Goal: Information Seeking & Learning: Learn about a topic

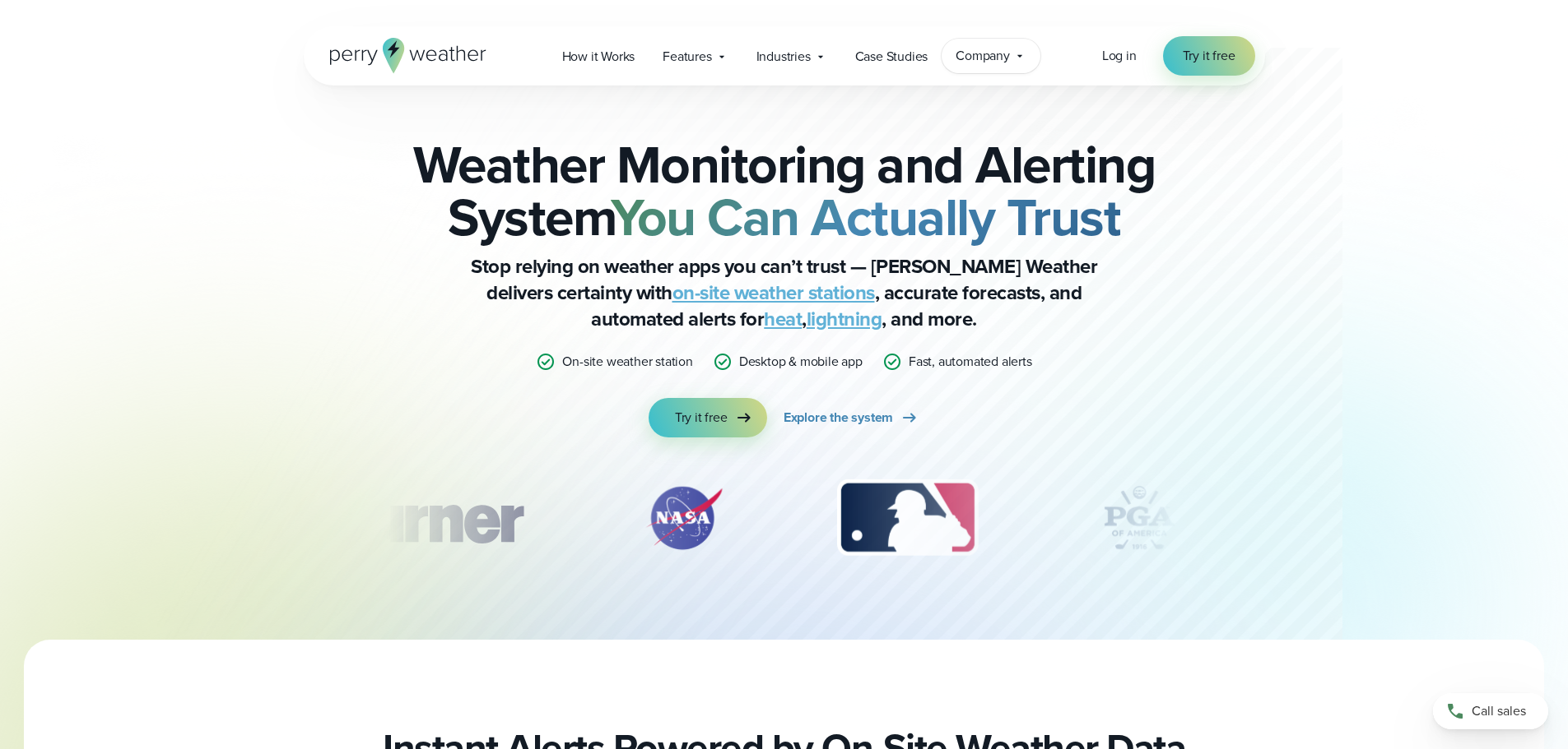
click at [988, 48] on span "Company" at bounding box center [982, 55] width 55 height 20
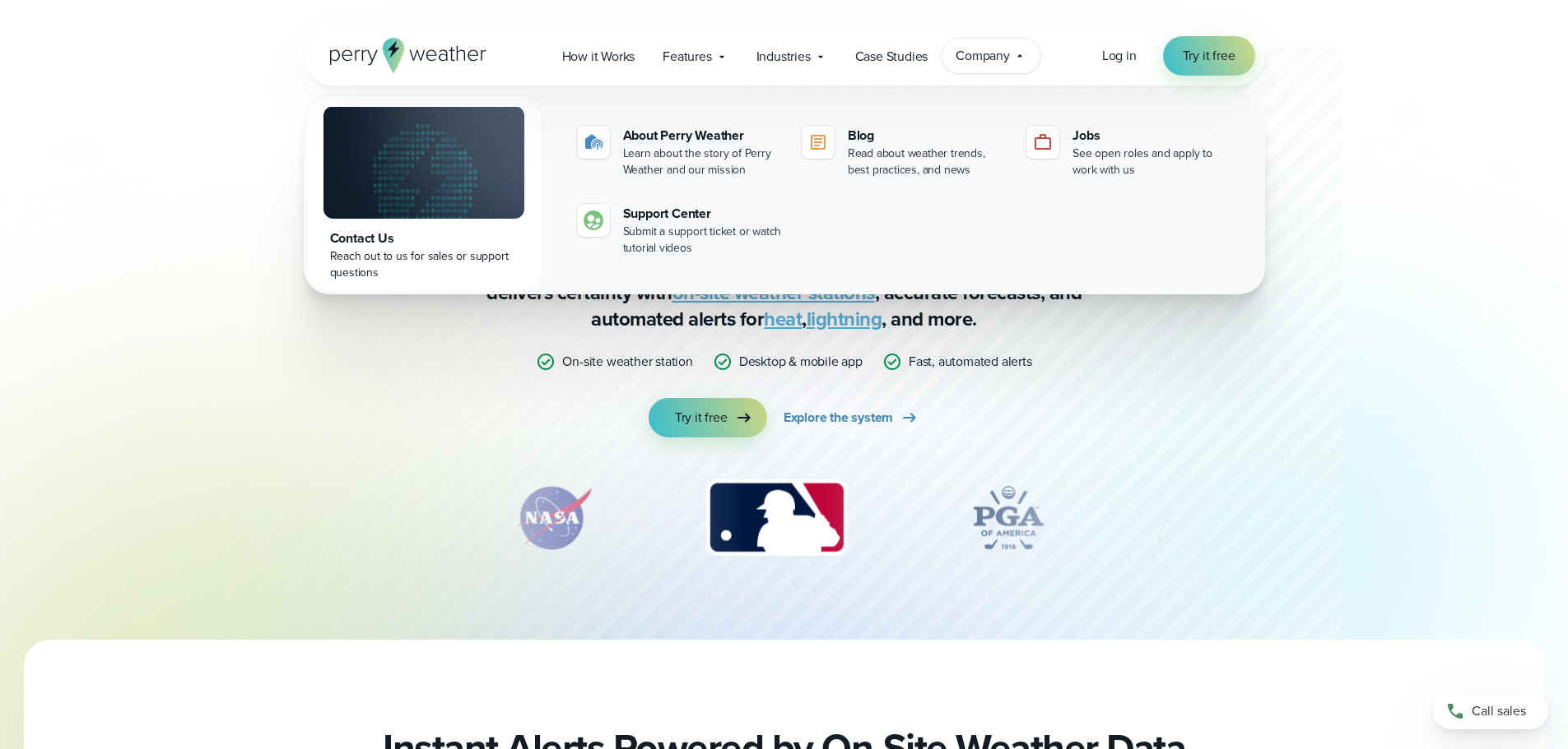
click at [979, 50] on span "Company" at bounding box center [982, 55] width 55 height 20
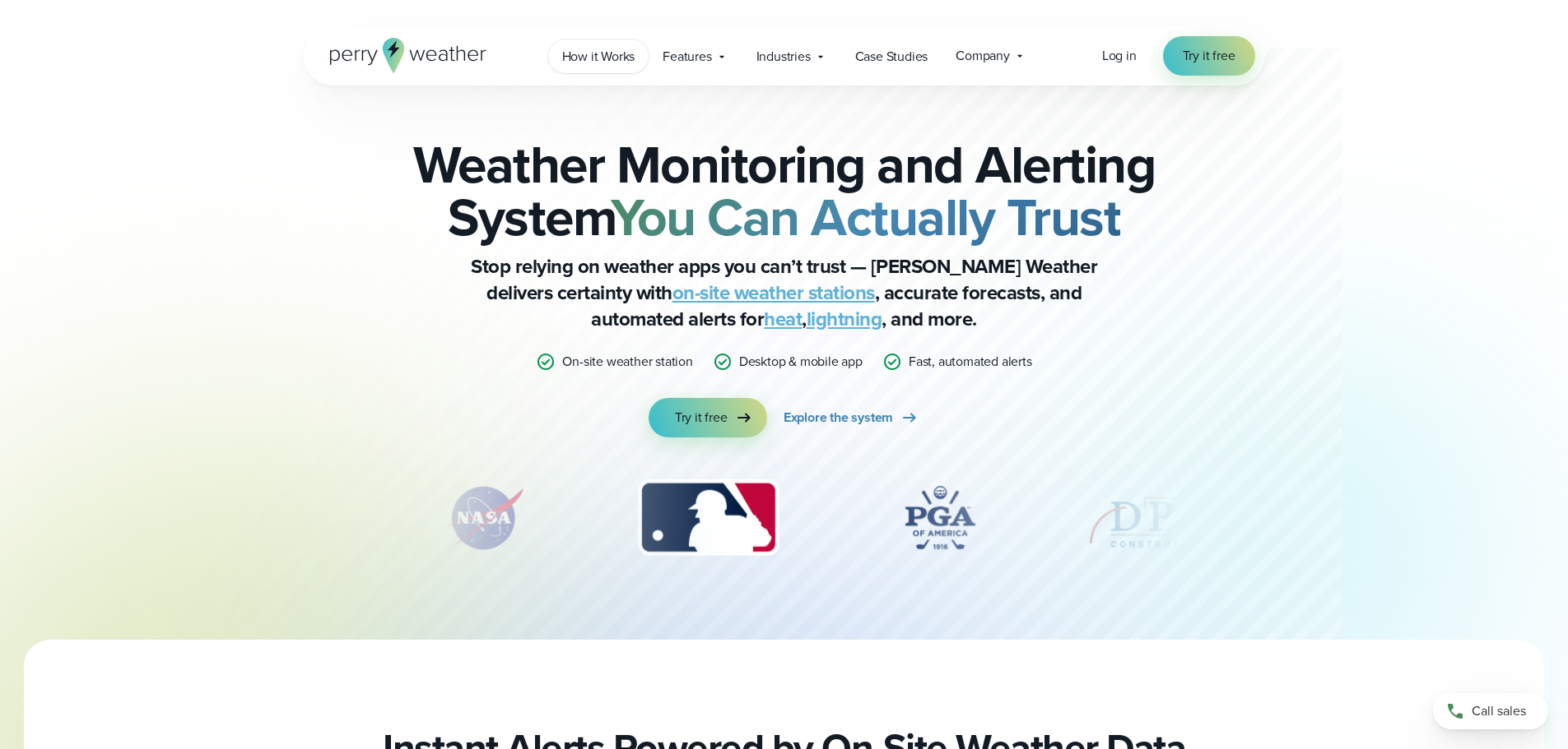
click at [614, 51] on span "How it Works" at bounding box center [599, 56] width 74 height 20
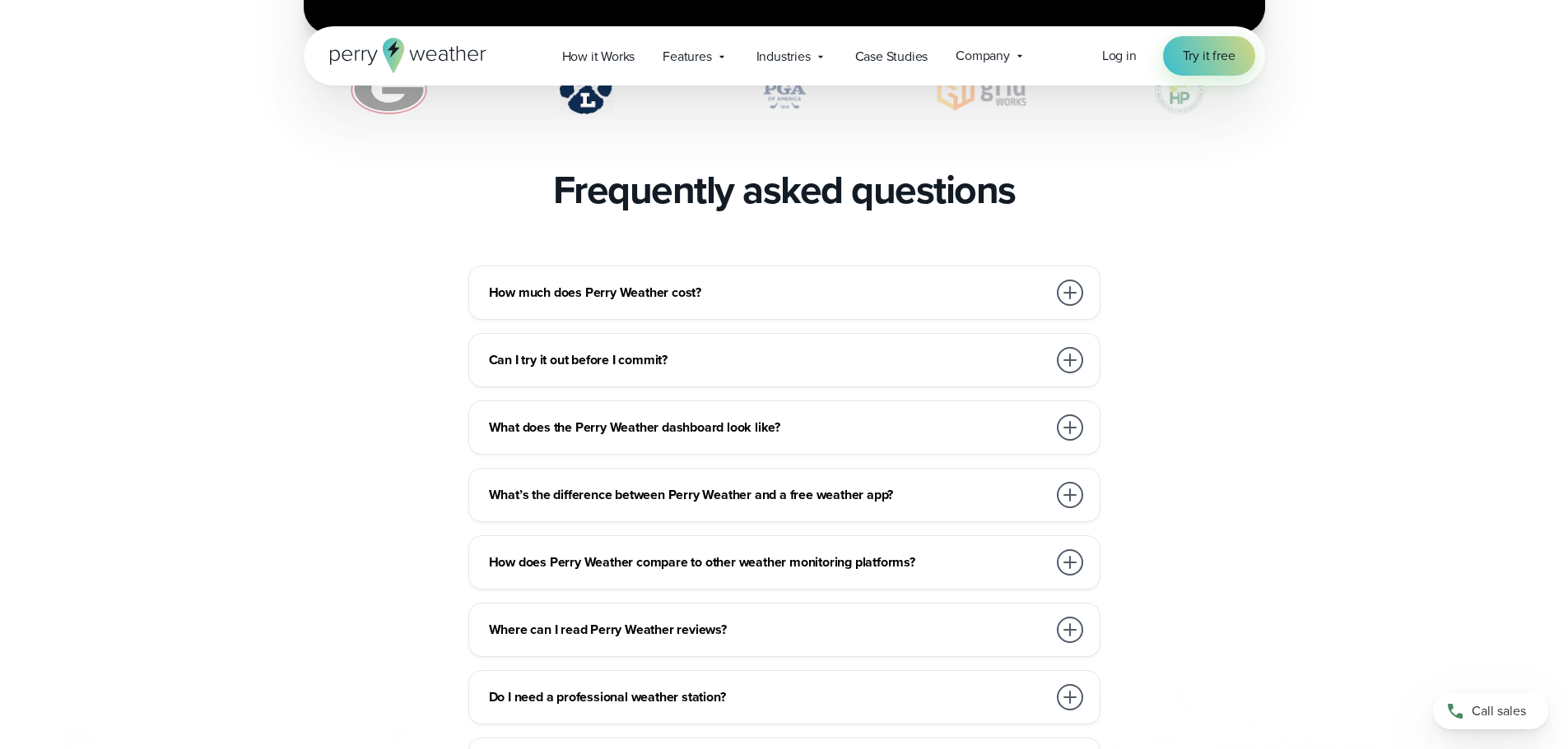
scroll to position [3537, 0]
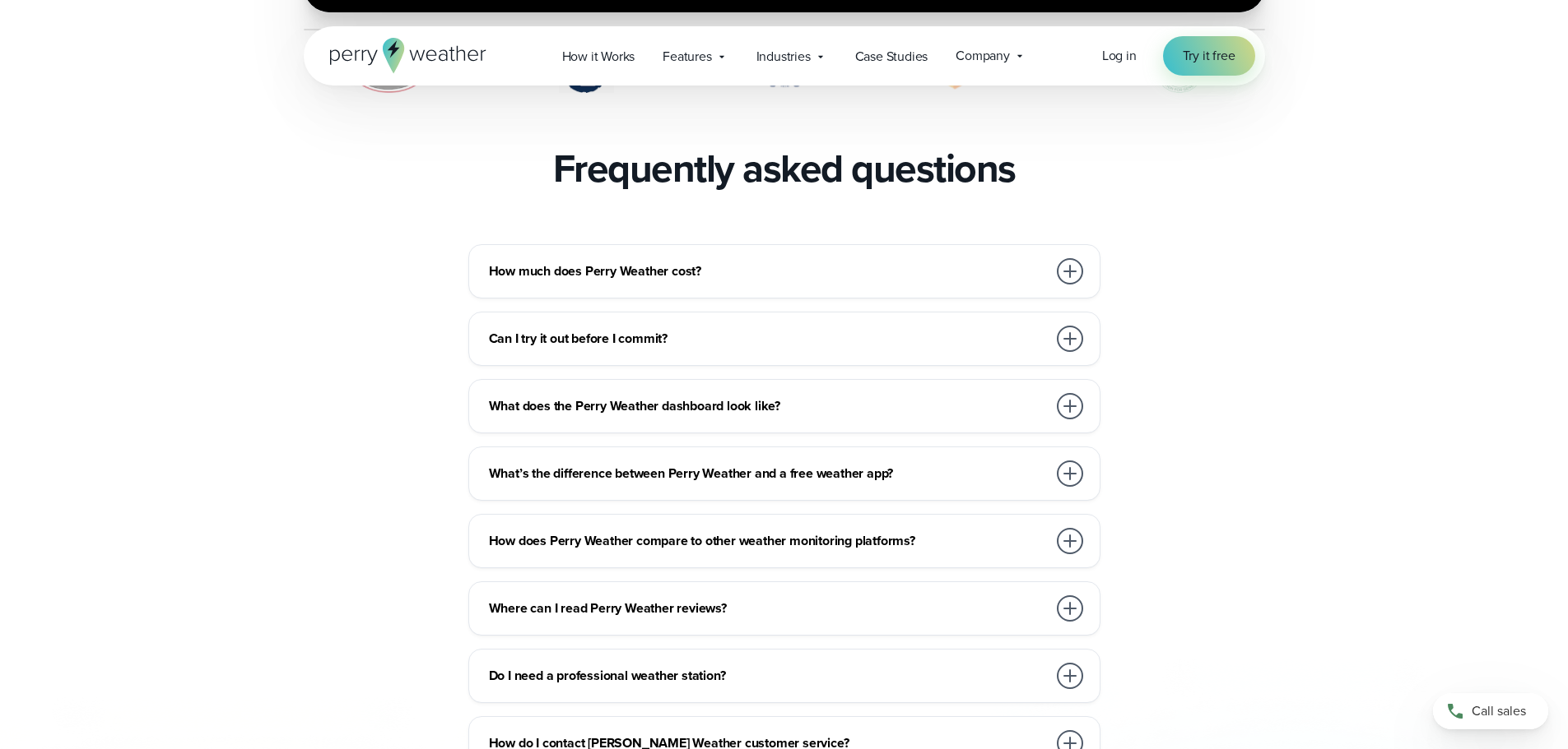
click at [605, 262] on h3 "How much does Perry Weather cost?" at bounding box center [768, 271] width 558 height 20
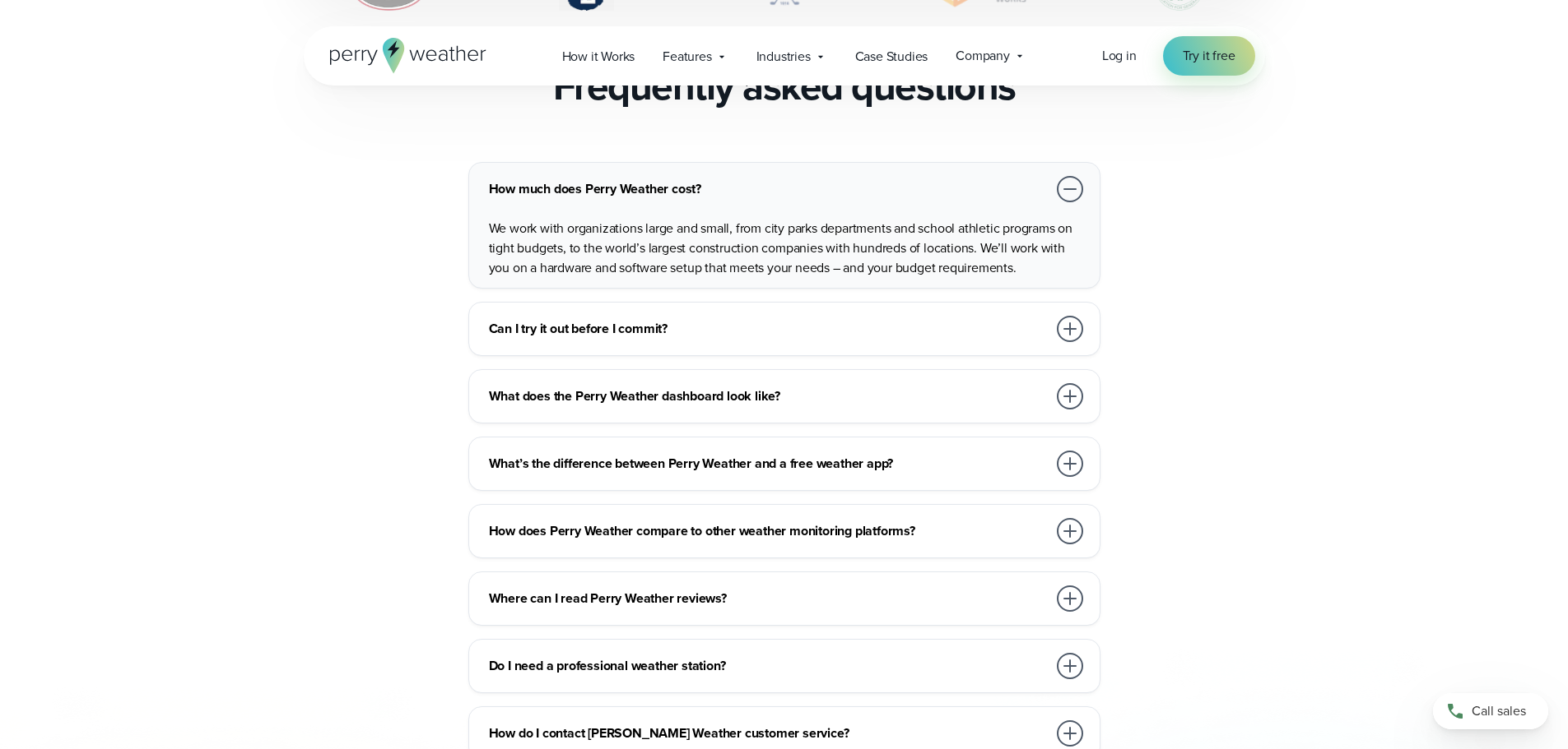
scroll to position [3702, 0]
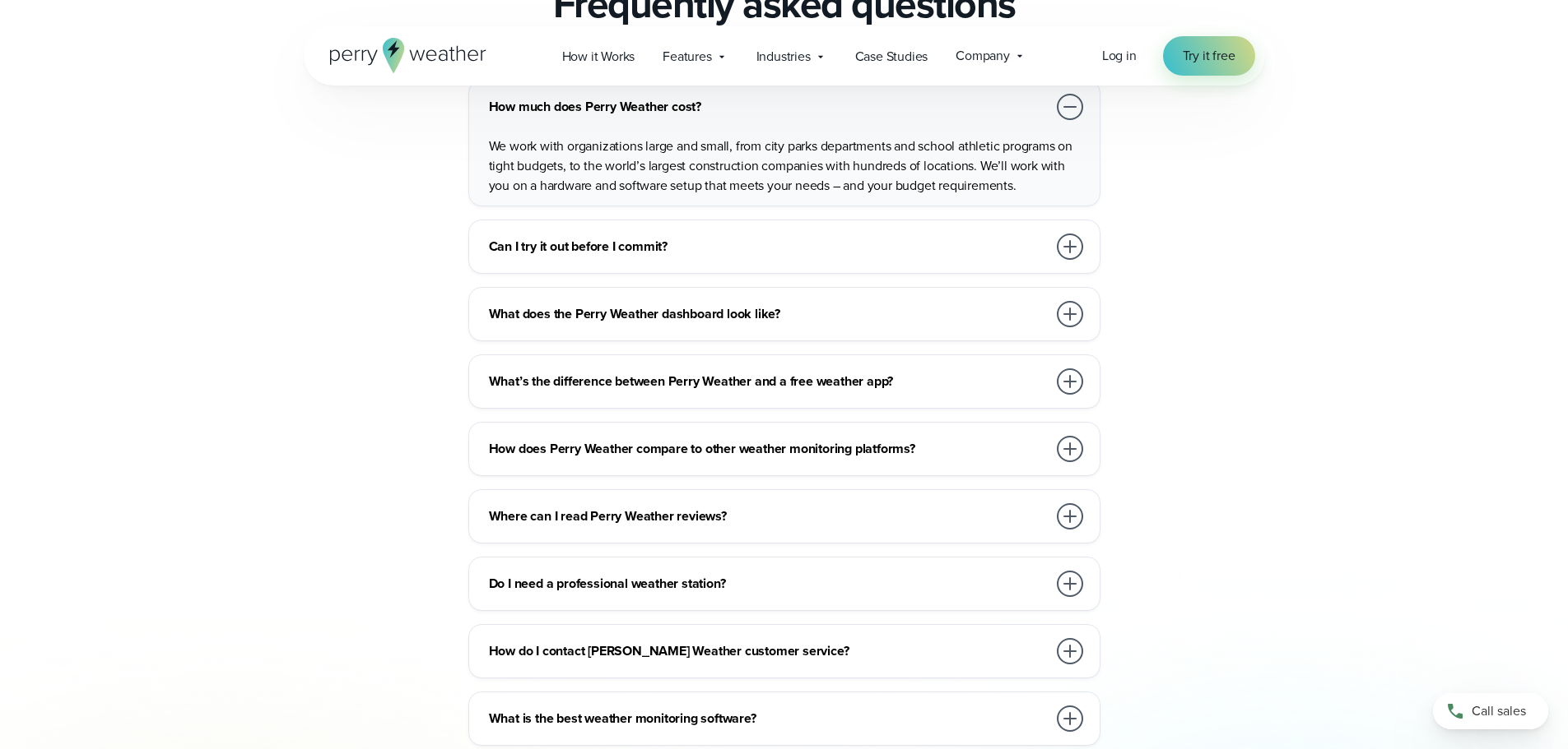
click at [586, 237] on h3 "Can I try it out before I commit?" at bounding box center [768, 247] width 558 height 20
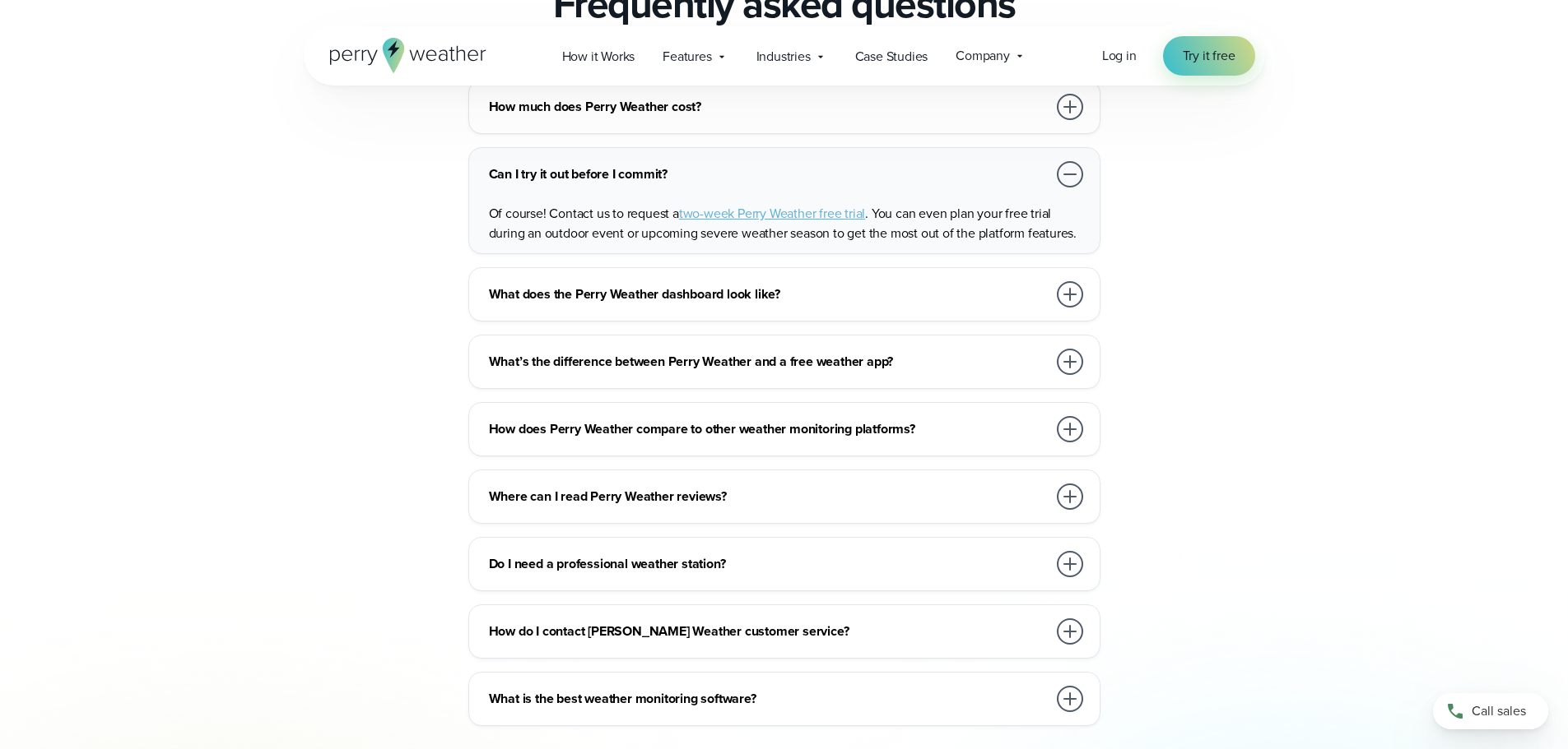
scroll to position [3784, 0]
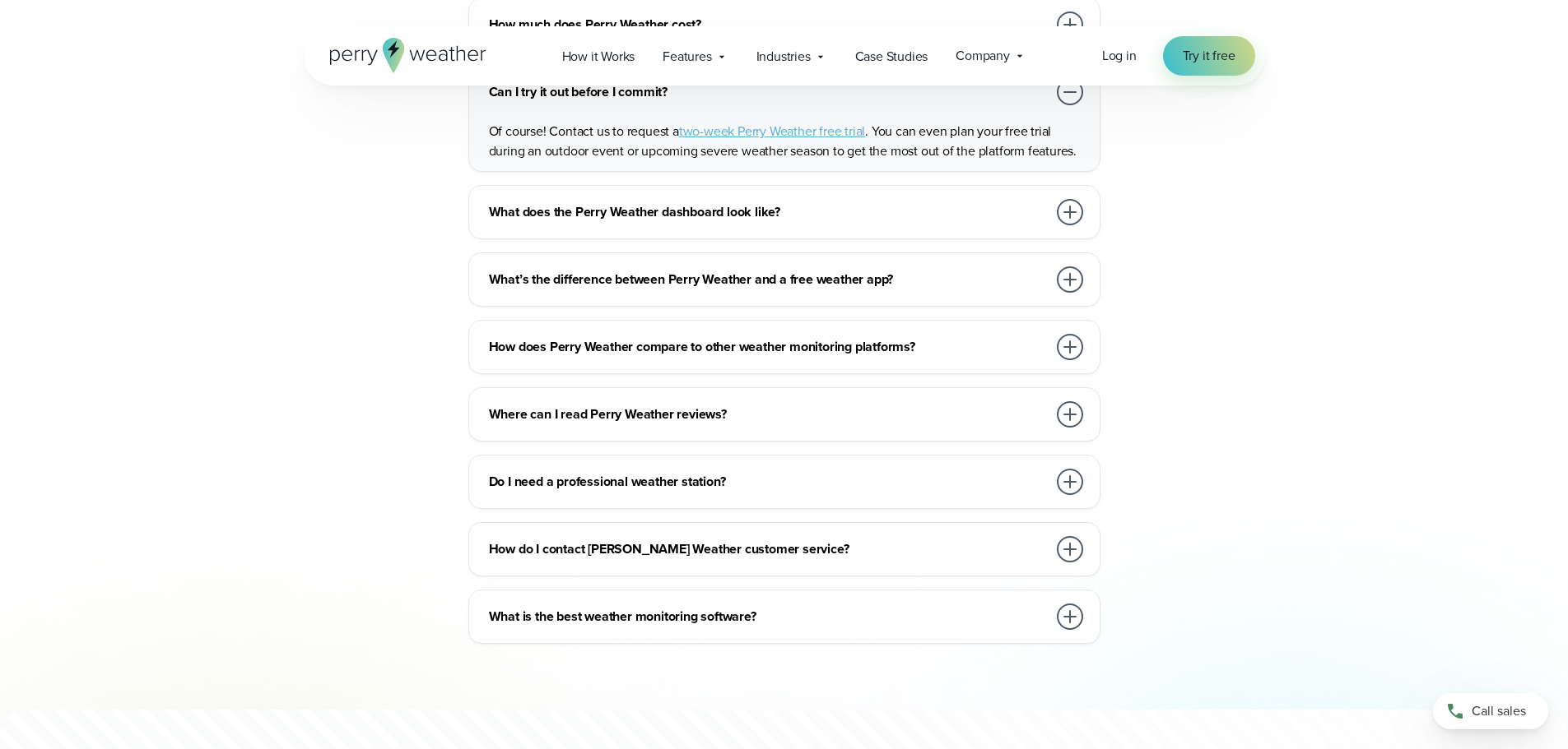
click at [624, 270] on h3 "What’s the difference between Perry Weather and a free weather app?" at bounding box center [768, 280] width 558 height 20
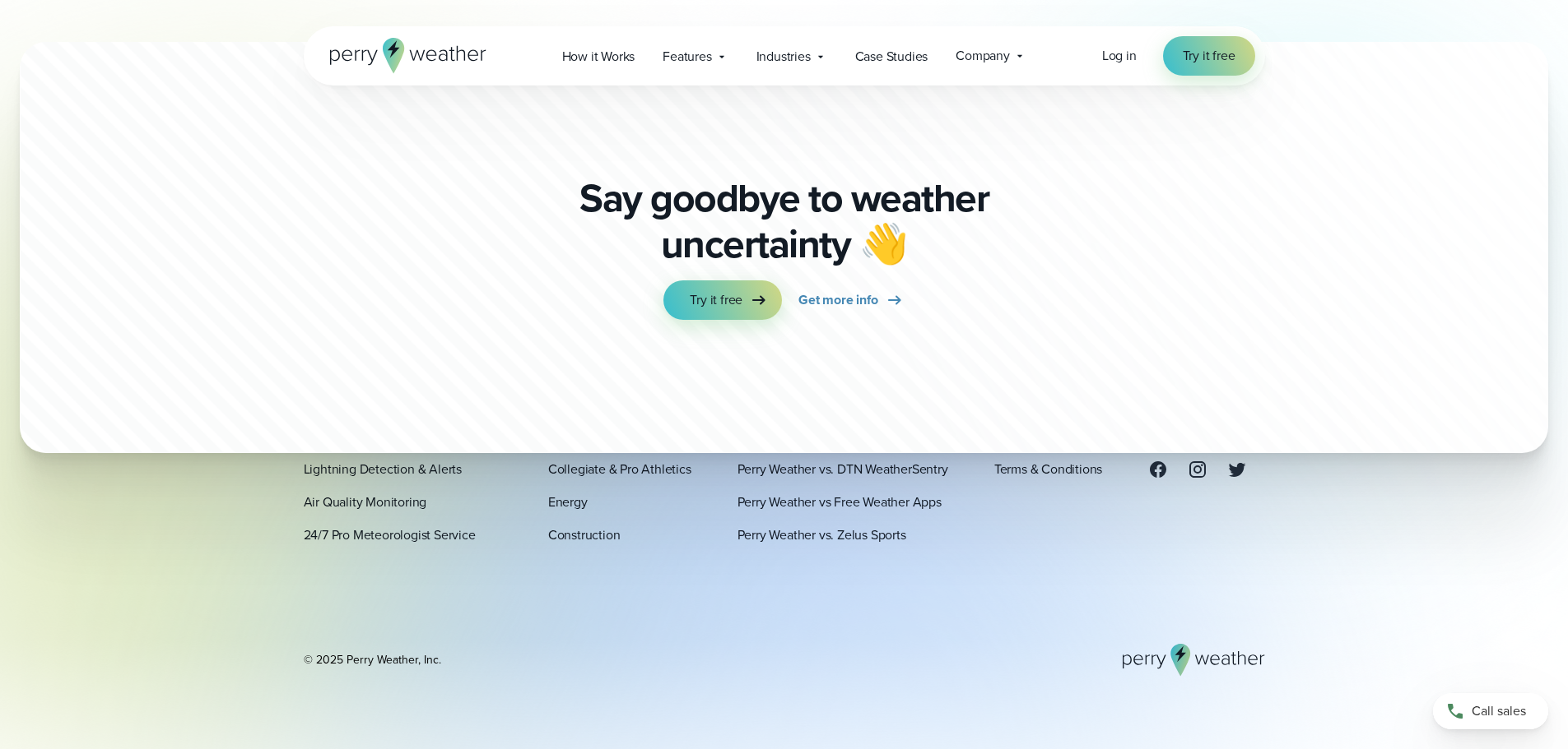
scroll to position [4843, 0]
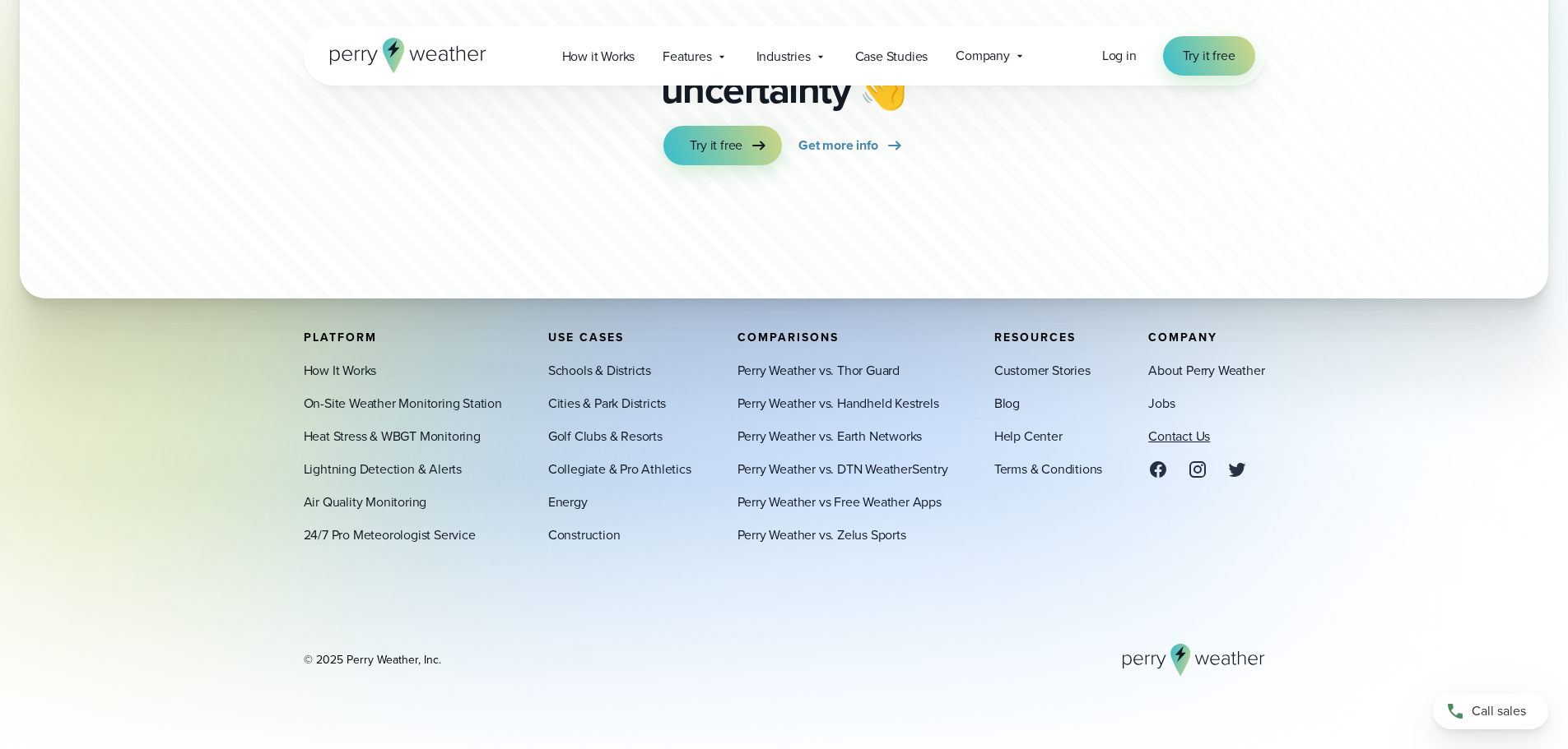
click at [1188, 436] on link "Contact Us" at bounding box center [1178, 436] width 62 height 20
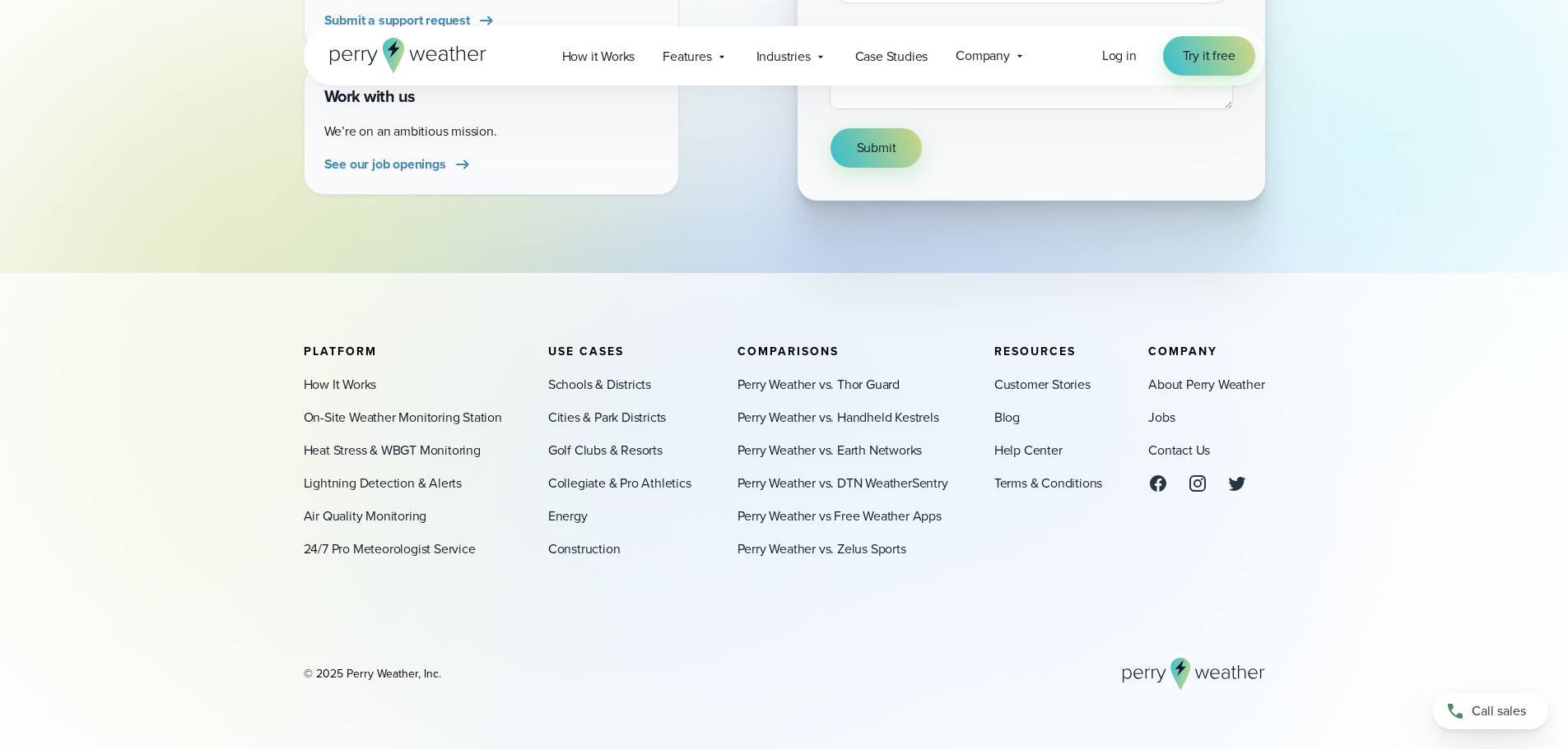
scroll to position [603, 0]
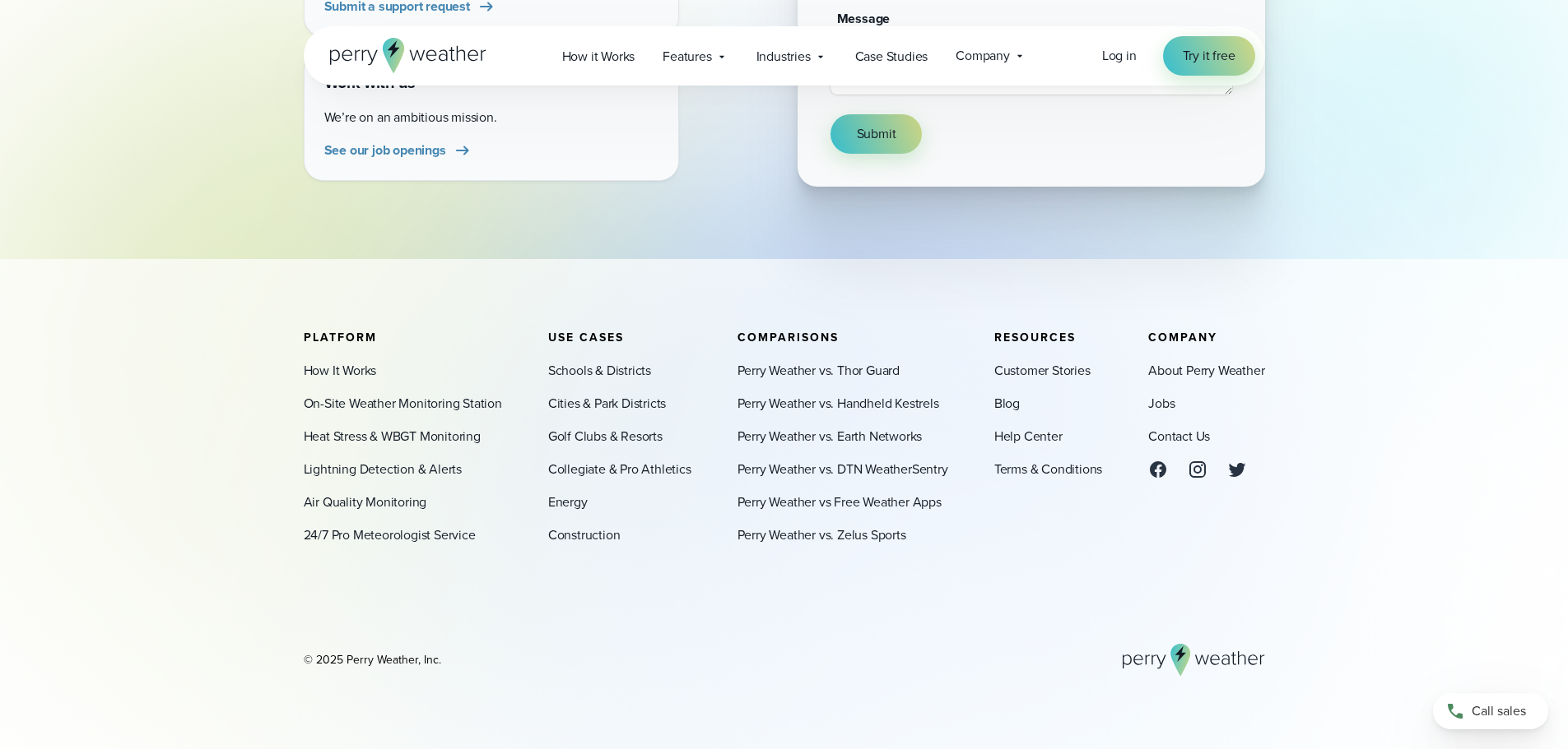
click at [599, 280] on footer "Platform How It Works On-Site Weather Monitoring Station Heat Stress & WBGT Mon…" at bounding box center [784, 504] width 1568 height 490
click at [597, 280] on footer "Platform How It Works On-Site Weather Monitoring Station Heat Stress & WBGT Mon…" at bounding box center [784, 504] width 1568 height 490
